Goal: Transaction & Acquisition: Purchase product/service

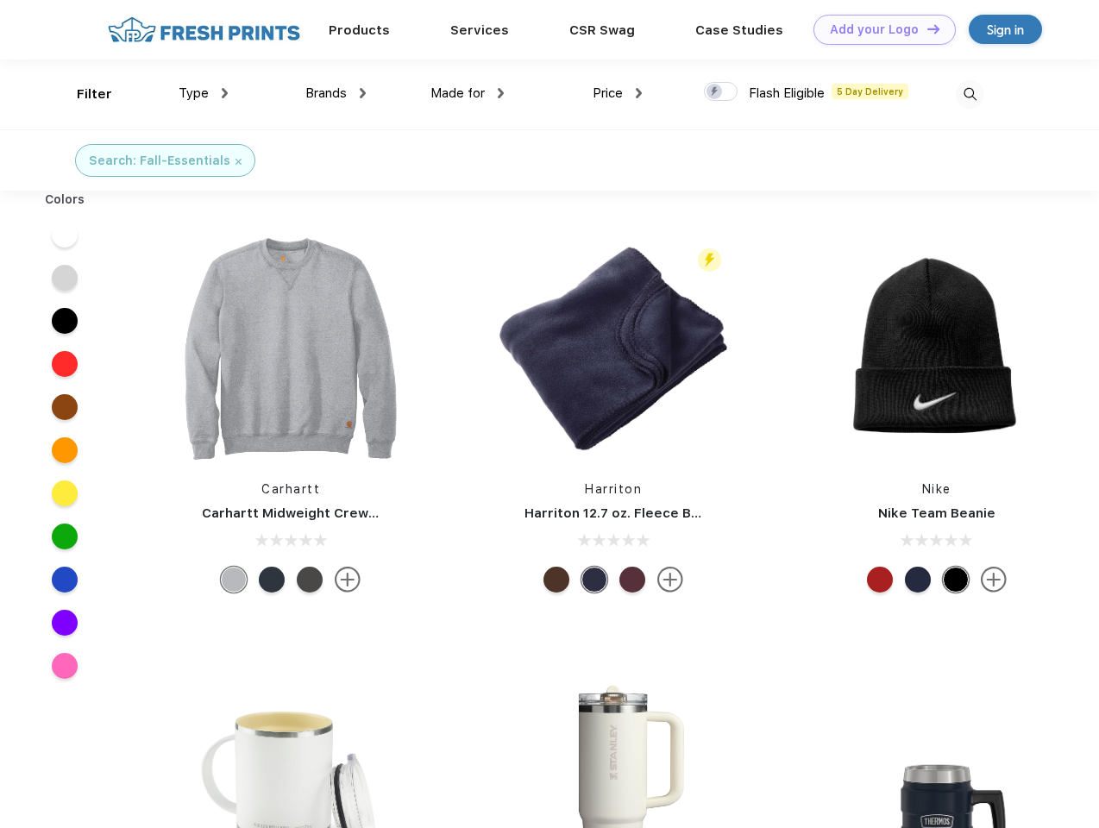
click at [878, 29] on link "Add your Logo Design Tool" at bounding box center [885, 30] width 142 height 30
click at [0, 0] on div "Design Tool" at bounding box center [0, 0] width 0 height 0
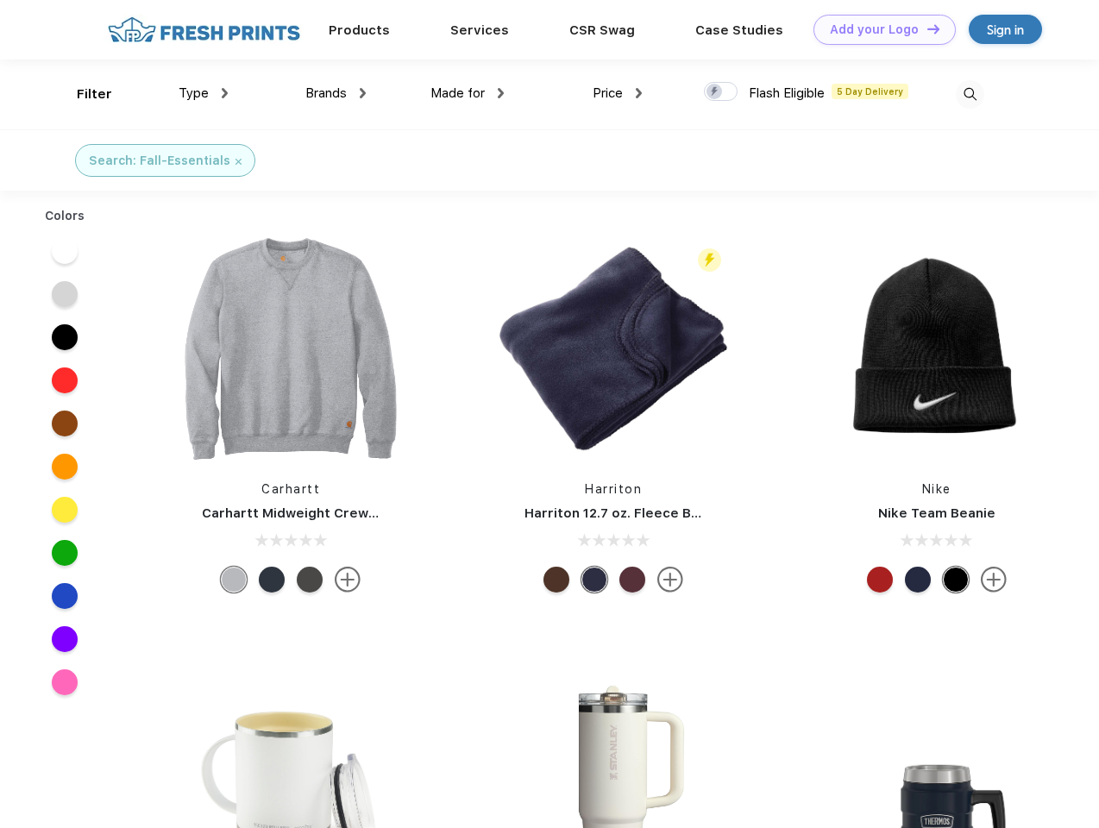
click at [926, 28] on link "Add your Logo Design Tool" at bounding box center [885, 30] width 142 height 30
click at [83, 94] on div "Filter" at bounding box center [94, 95] width 35 height 20
click at [204, 93] on span "Type" at bounding box center [194, 93] width 30 height 16
click at [336, 93] on span "Brands" at bounding box center [325, 93] width 41 height 16
click at [468, 93] on span "Made for" at bounding box center [457, 93] width 54 height 16
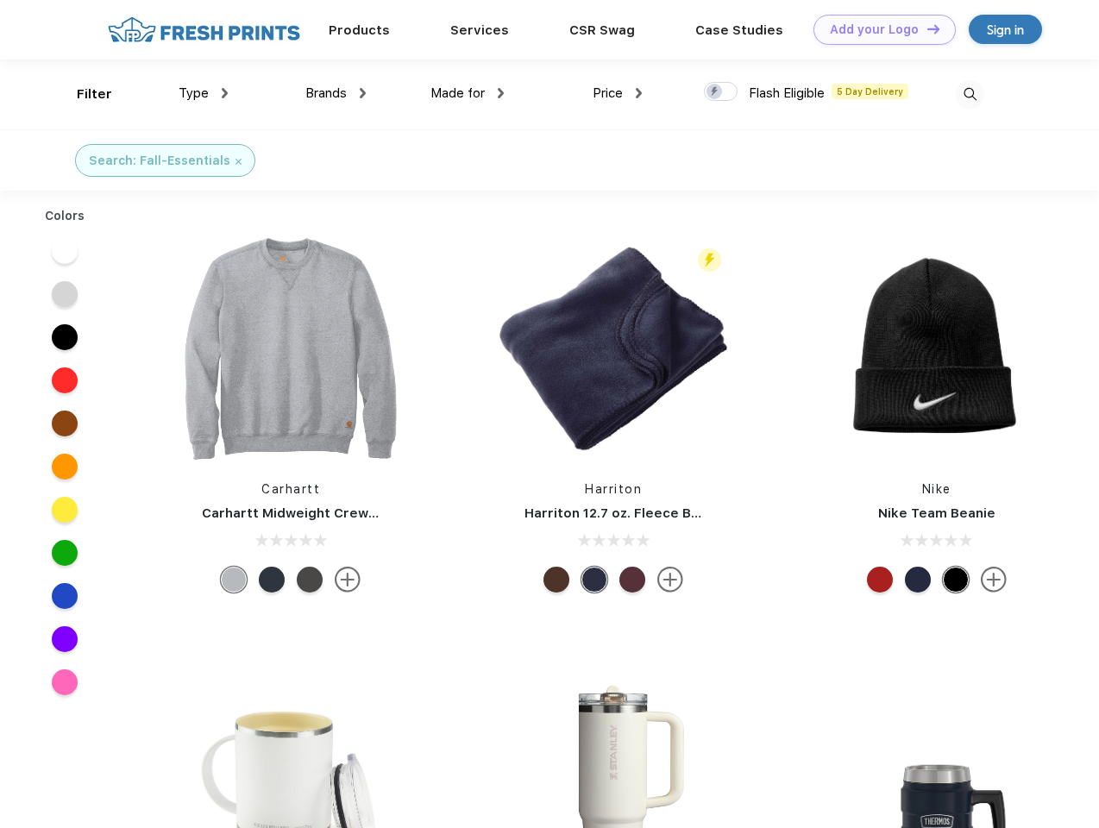
click at [618, 93] on span "Price" at bounding box center [608, 93] width 30 height 16
click at [721, 92] on div at bounding box center [721, 91] width 34 height 19
click at [715, 92] on input "checkbox" at bounding box center [709, 86] width 11 height 11
click at [970, 94] on img at bounding box center [970, 94] width 28 height 28
